Goal: Find contact information

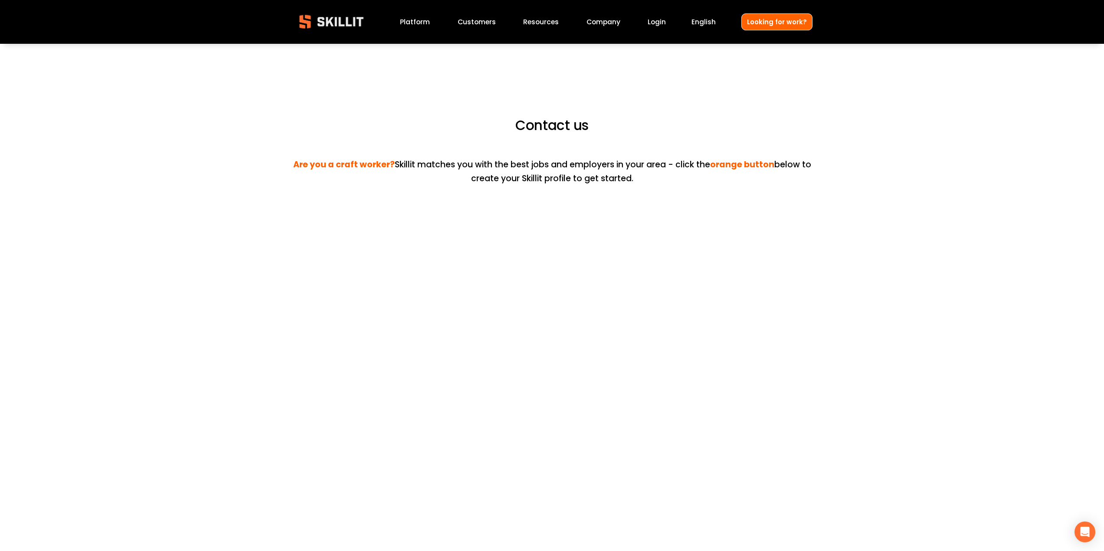
click at [410, 20] on link "Platform" at bounding box center [415, 22] width 30 height 12
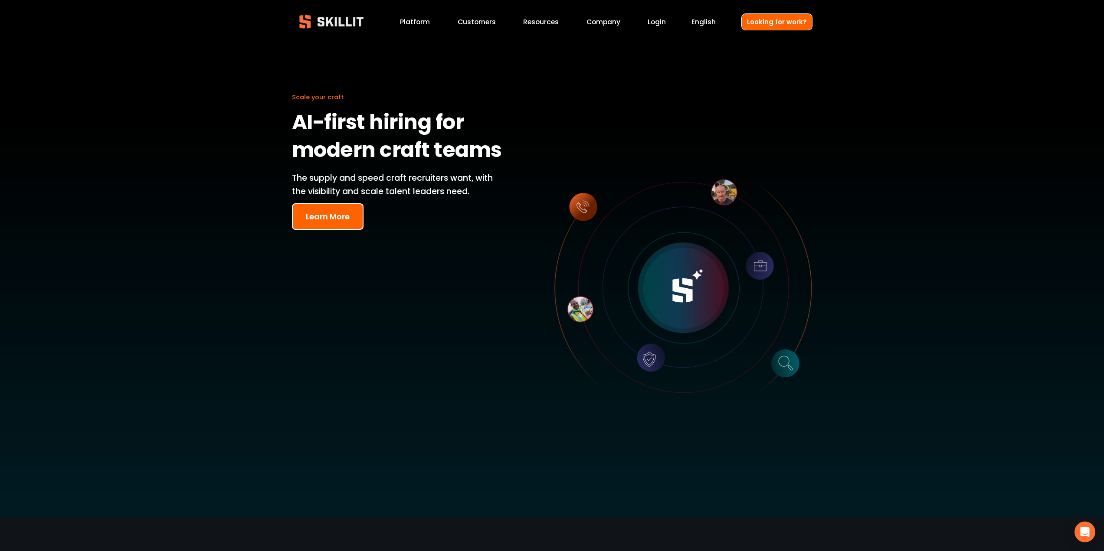
click at [333, 19] on img at bounding box center [331, 22] width 79 height 26
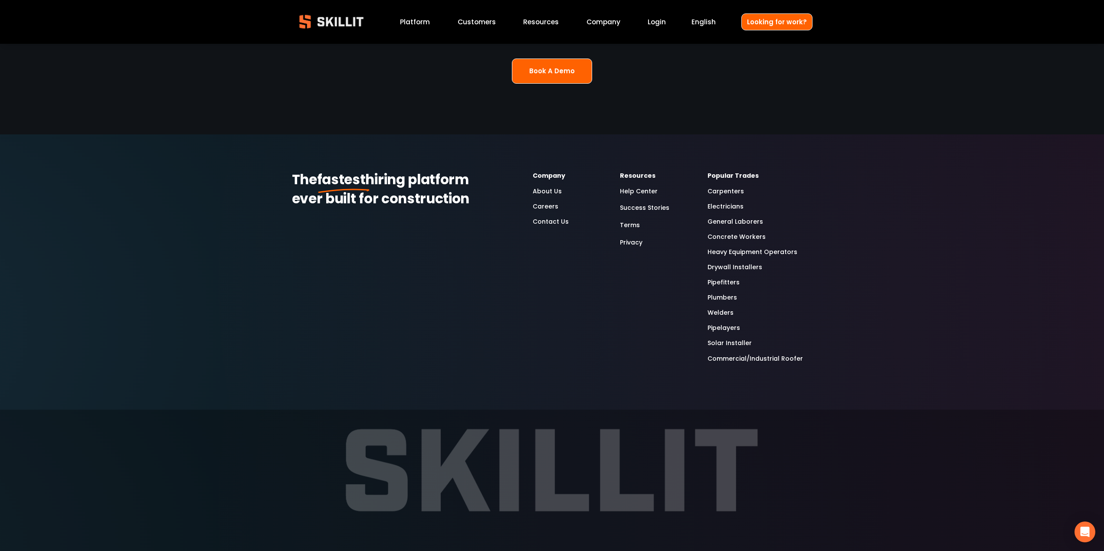
scroll to position [2442, 0]
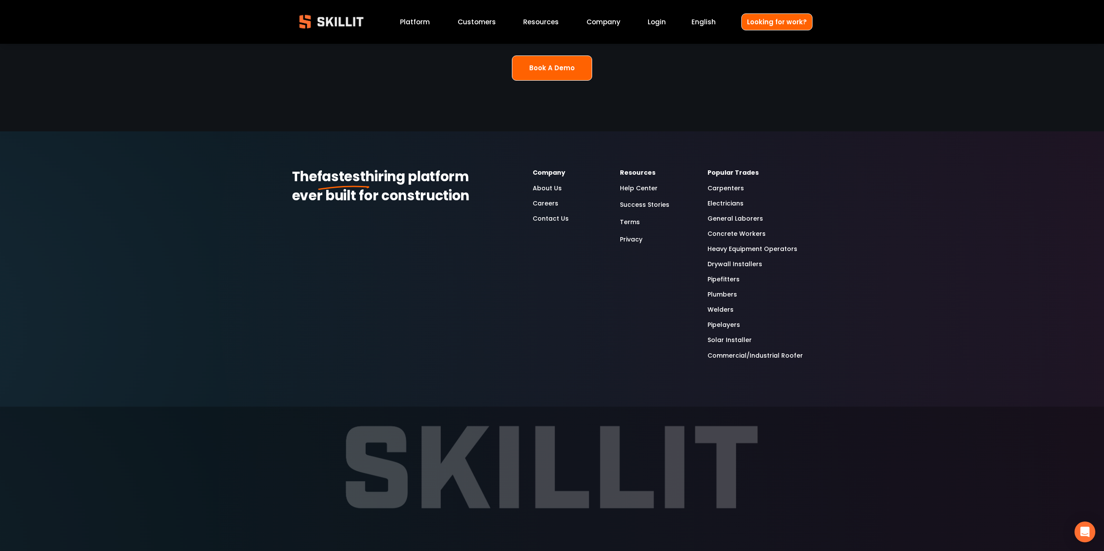
click at [552, 214] on link "Contact Us" at bounding box center [551, 219] width 36 height 10
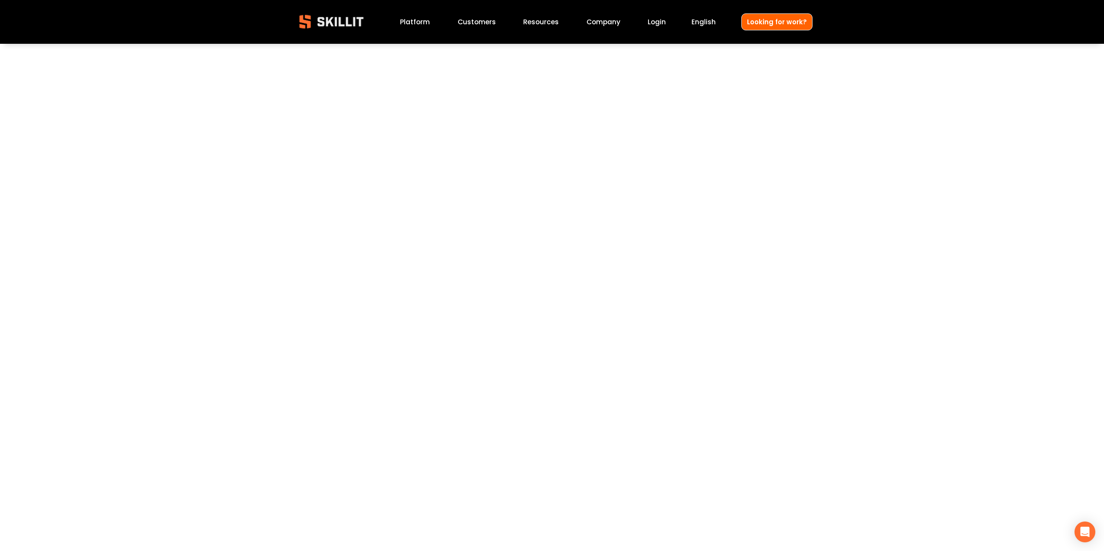
scroll to position [304, 0]
